Goal: Information Seeking & Learning: Learn about a topic

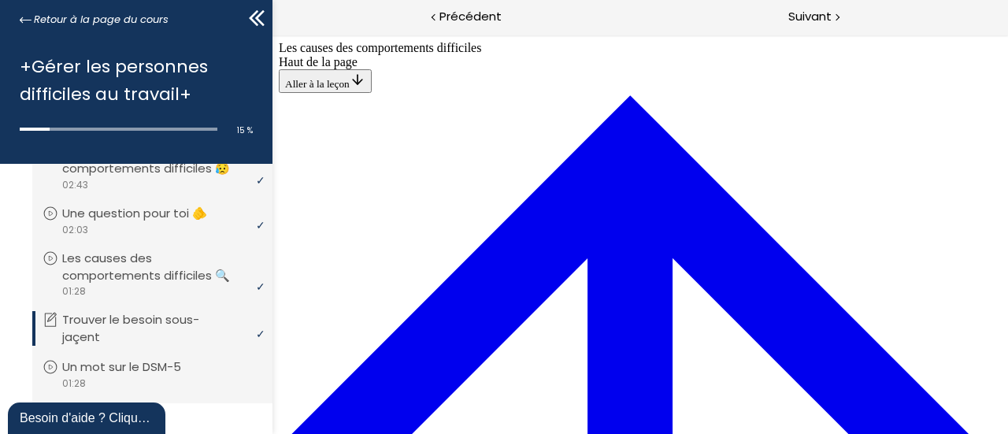
scroll to position [1024, 0]
drag, startPoint x: 528, startPoint y: 76, endPoint x: 533, endPoint y: 95, distance: 19.5
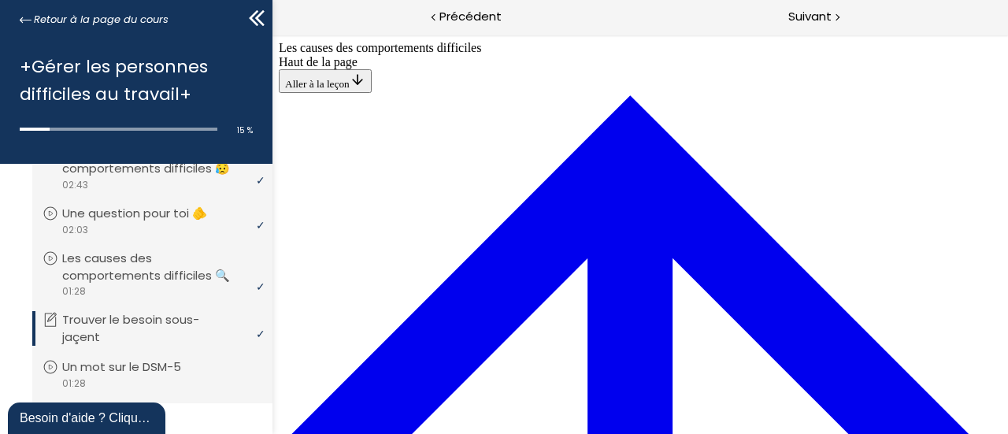
drag, startPoint x: 543, startPoint y: 146, endPoint x: 584, endPoint y: 268, distance: 128.2
drag, startPoint x: 518, startPoint y: 143, endPoint x: 562, endPoint y: 315, distance: 178.0
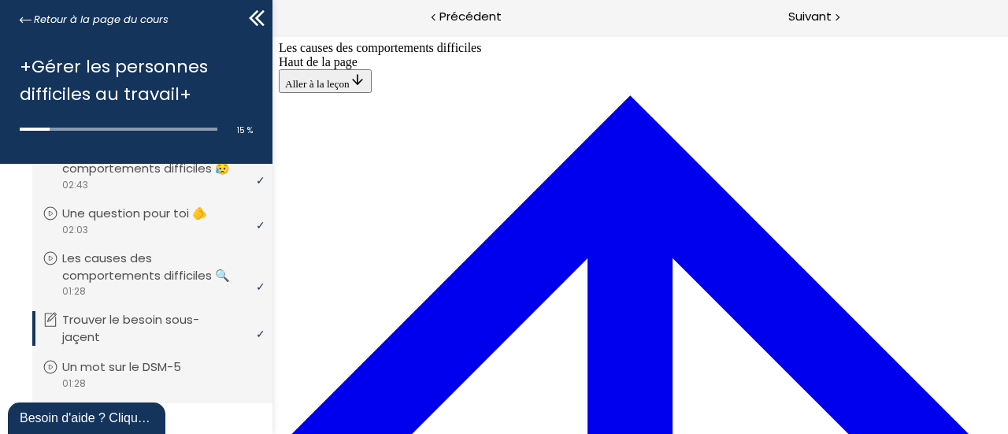
scroll to position [816, 0]
drag, startPoint x: 523, startPoint y: 269, endPoint x: 565, endPoint y: 199, distance: 81.3
drag, startPoint x: 543, startPoint y: 124, endPoint x: 586, endPoint y: 194, distance: 82.0
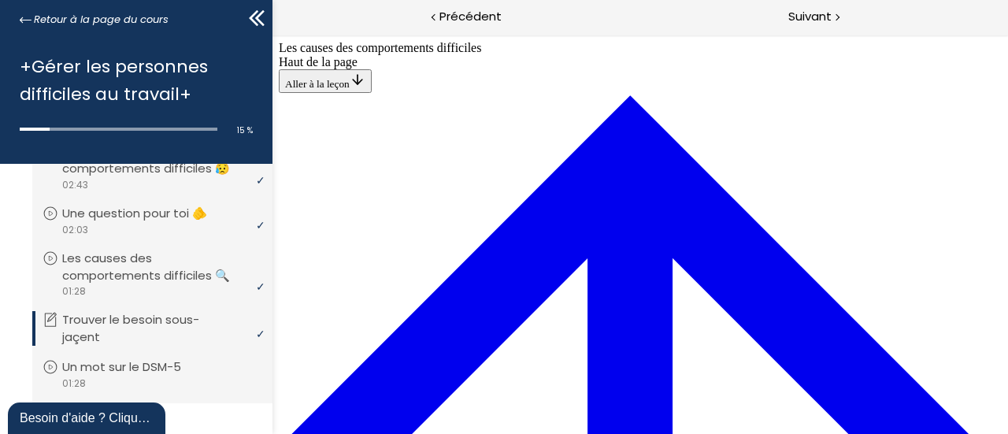
drag, startPoint x: 564, startPoint y: 324, endPoint x: 603, endPoint y: 320, distance: 39.6
drag, startPoint x: 561, startPoint y: 297, endPoint x: 632, endPoint y: 134, distance: 177.7
drag, startPoint x: 567, startPoint y: 341, endPoint x: 606, endPoint y: 340, distance: 38.6
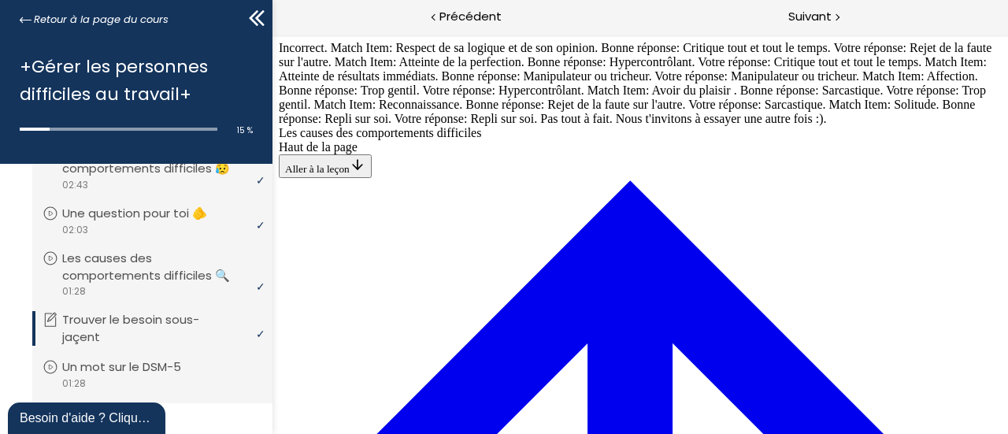
drag, startPoint x: 546, startPoint y: 313, endPoint x: 586, endPoint y: 384, distance: 82.1
drag, startPoint x: 556, startPoint y: 339, endPoint x: 597, endPoint y: 265, distance: 84.6
drag, startPoint x: 531, startPoint y: 269, endPoint x: 574, endPoint y: 315, distance: 63.5
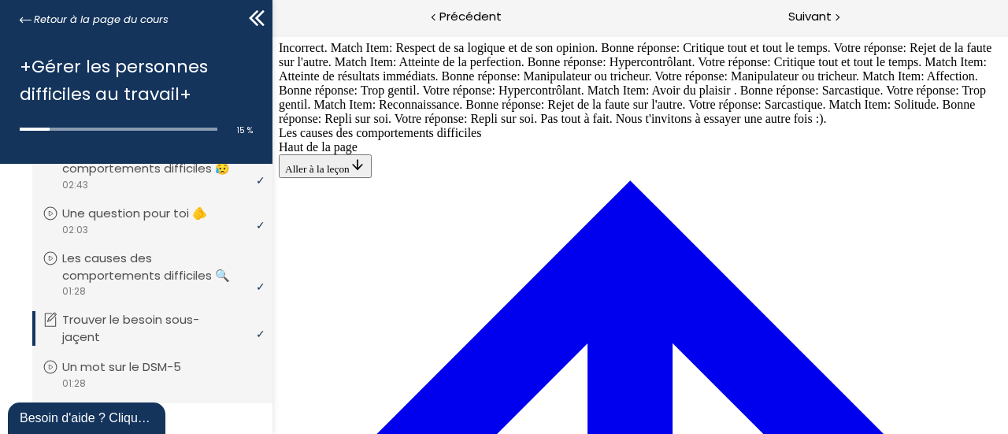
drag, startPoint x: 495, startPoint y: 104, endPoint x: 537, endPoint y: 173, distance: 80.9
drag, startPoint x: 517, startPoint y: 177, endPoint x: 581, endPoint y: 98, distance: 102.4
drag, startPoint x: 567, startPoint y: 306, endPoint x: 614, endPoint y: 165, distance: 148.7
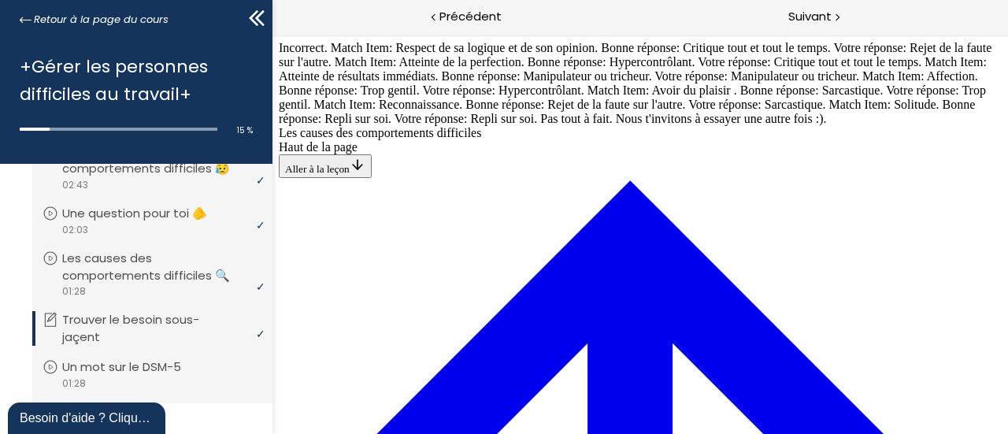
drag, startPoint x: 526, startPoint y: 319, endPoint x: 570, endPoint y: 320, distance: 44.1
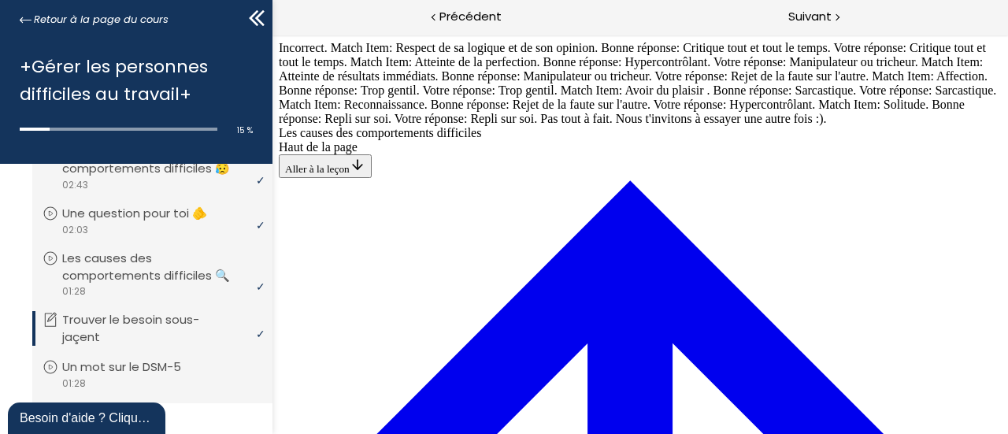
scroll to position [1387, 0]
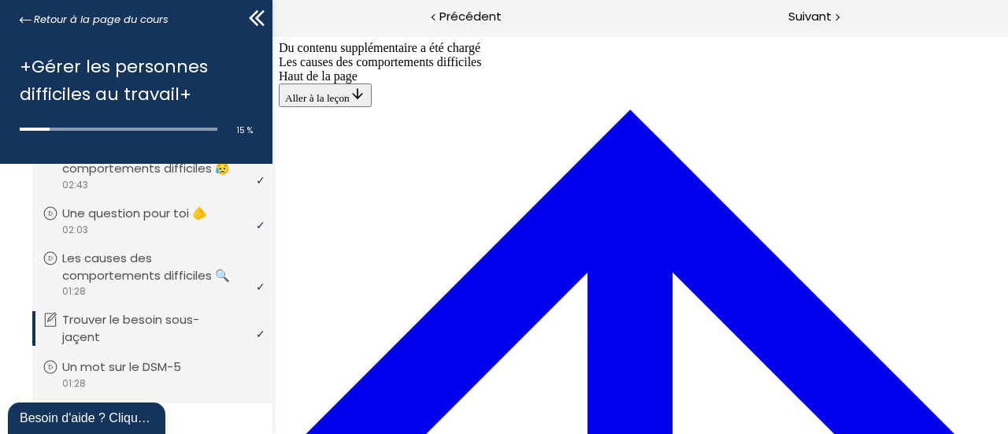
scroll to position [1327, 0]
click at [798, 15] on span "Suivant" at bounding box center [809, 17] width 43 height 20
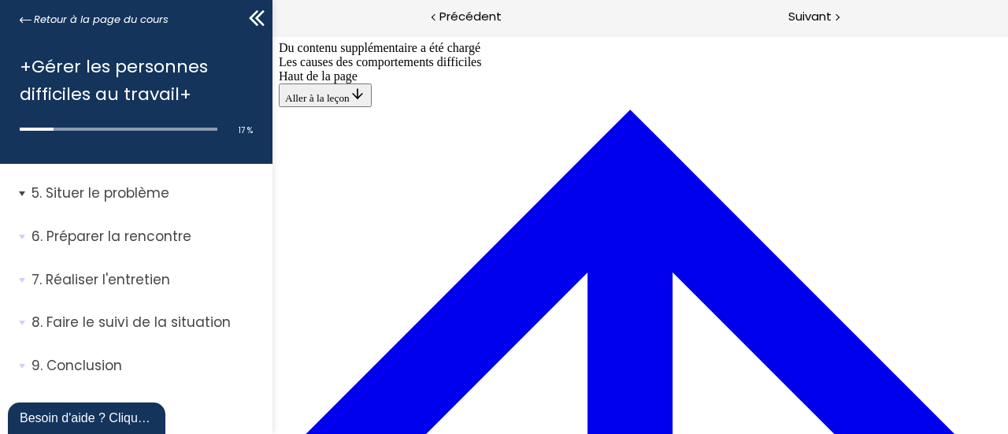
scroll to position [662, 0]
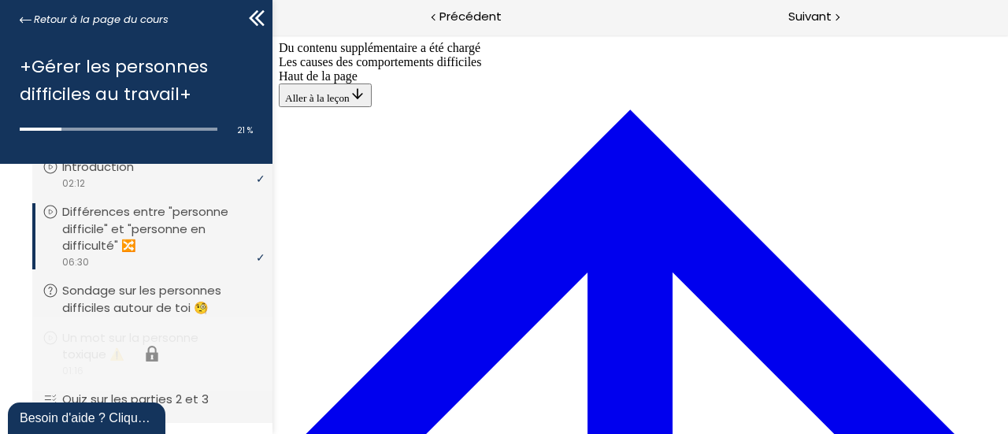
scroll to position [640, 0]
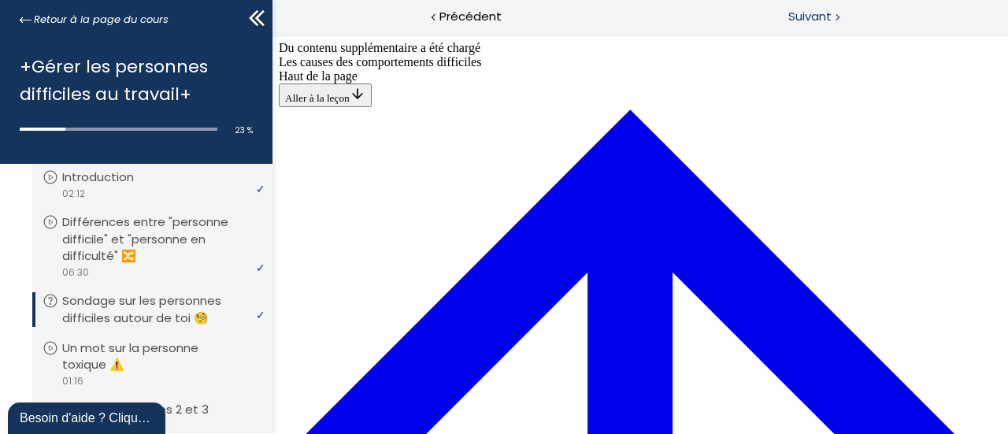
click at [832, 10] on div "Suivant" at bounding box center [824, 17] width 368 height 35
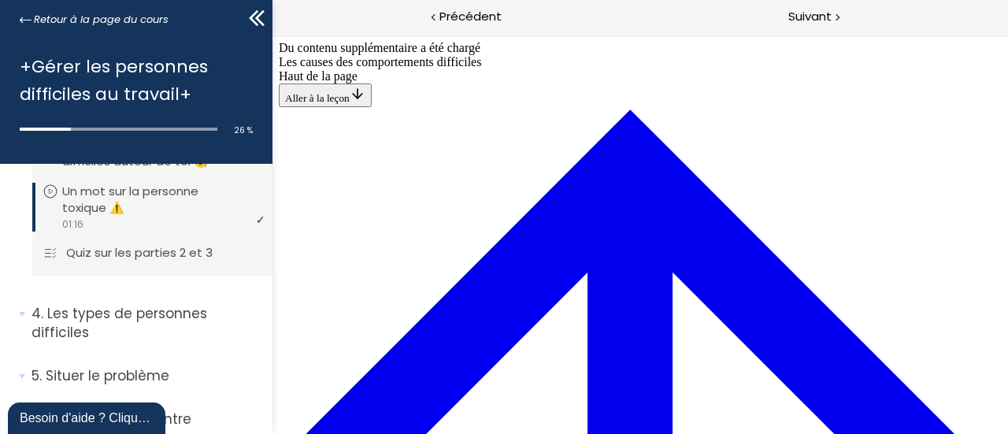
scroll to position [798, 0]
click at [211, 261] on p "Quiz sur les parties 2 et 3" at bounding box center [147, 251] width 170 height 17
click at [809, 15] on span "Suivant" at bounding box center [809, 17] width 43 height 20
